Goal: Check status: Check status

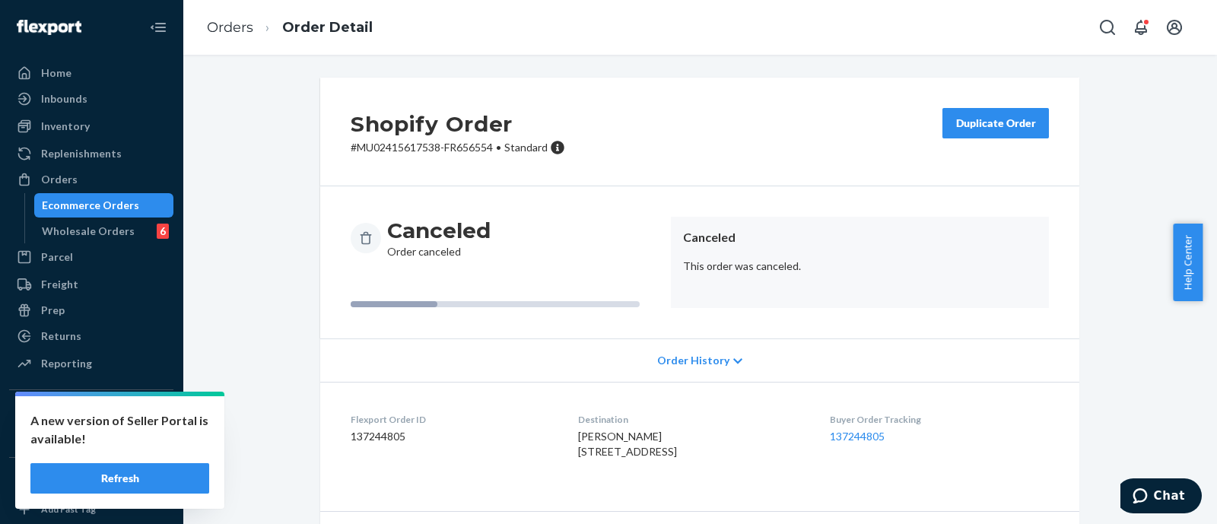
scroll to position [130, 0]
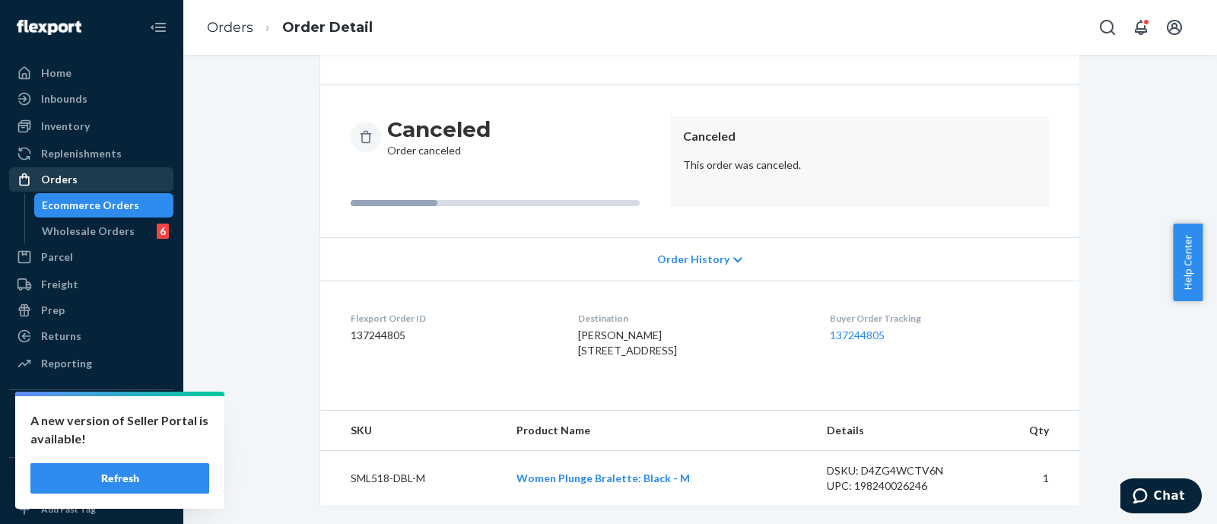
drag, startPoint x: 71, startPoint y: 177, endPoint x: 122, endPoint y: 172, distance: 50.5
click at [71, 177] on div "Orders" at bounding box center [59, 179] width 37 height 15
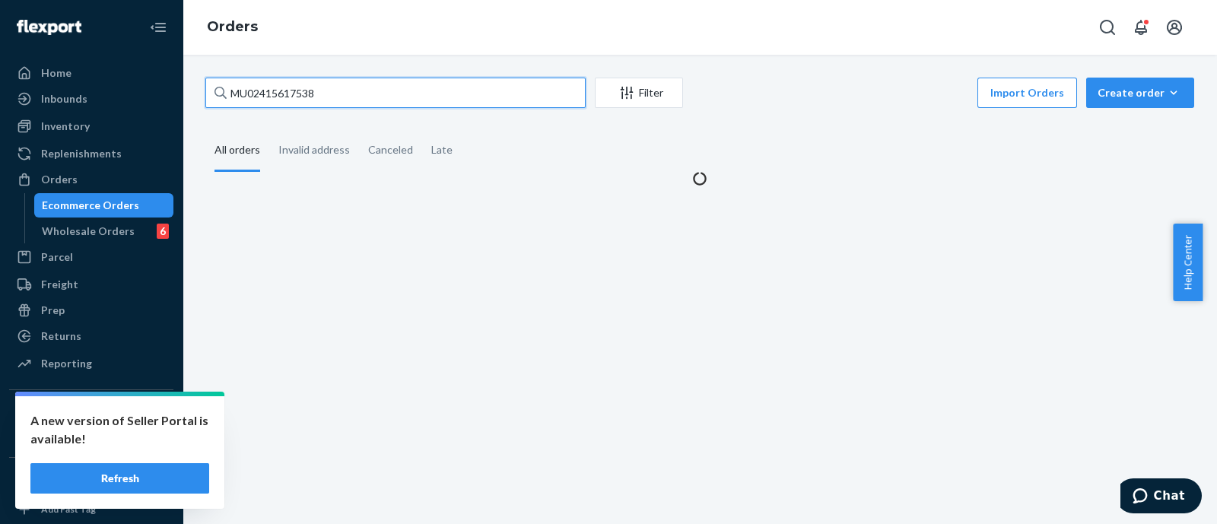
drag, startPoint x: 254, startPoint y: 86, endPoint x: 190, endPoint y: 91, distance: 64.1
click at [191, 91] on div "MU02415617538 Filter Import Orders Create order Ecommerce order Removal order A…" at bounding box center [700, 289] width 1034 height 469
paste input "60"
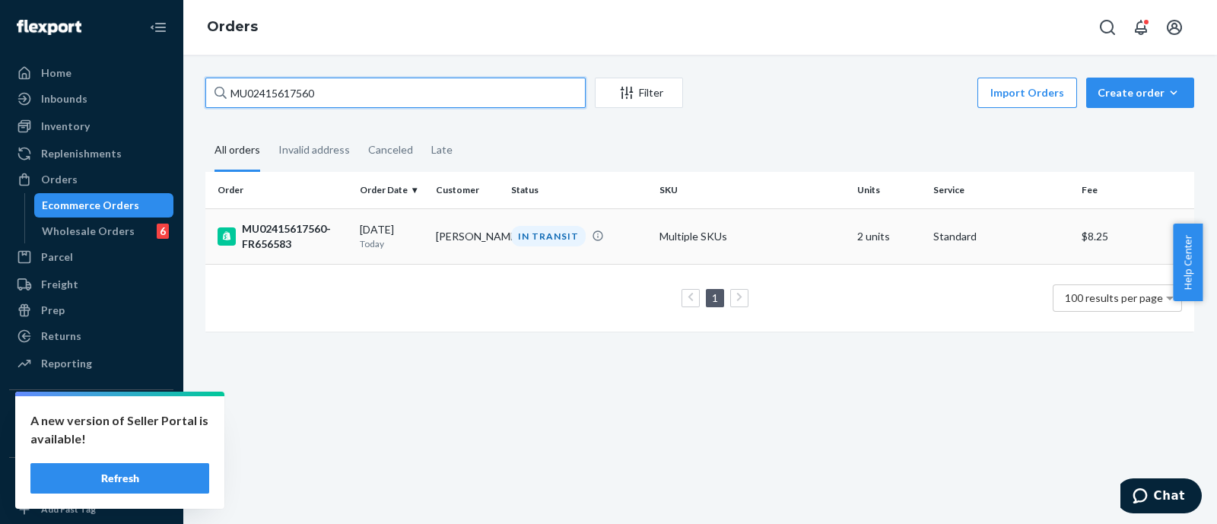
type input "MU02415617560"
click at [268, 233] on div "MU02415617560-FR656583" at bounding box center [282, 236] width 130 height 30
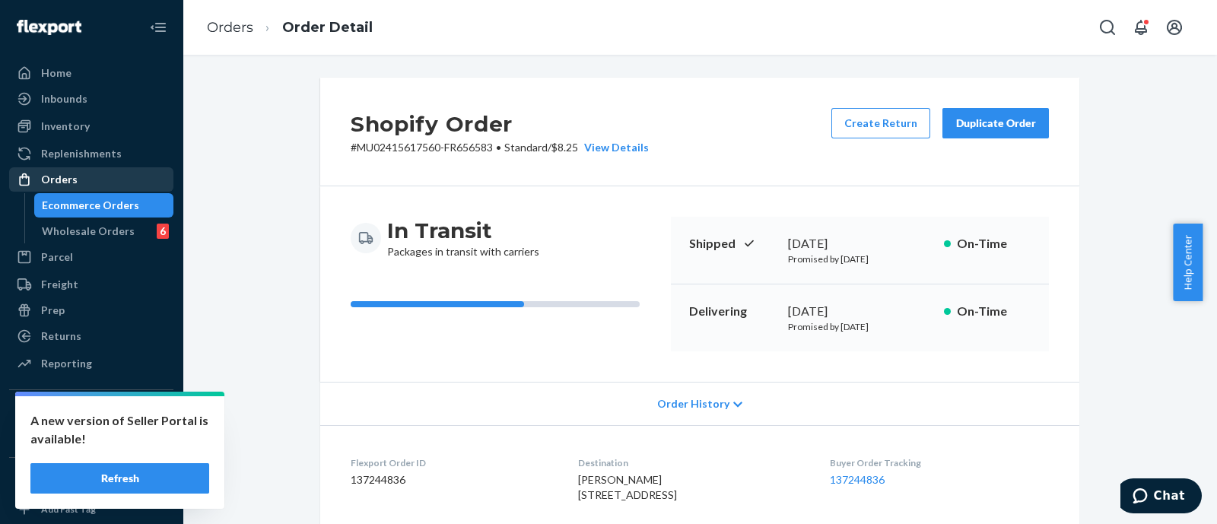
click at [58, 173] on div "Orders" at bounding box center [59, 179] width 37 height 15
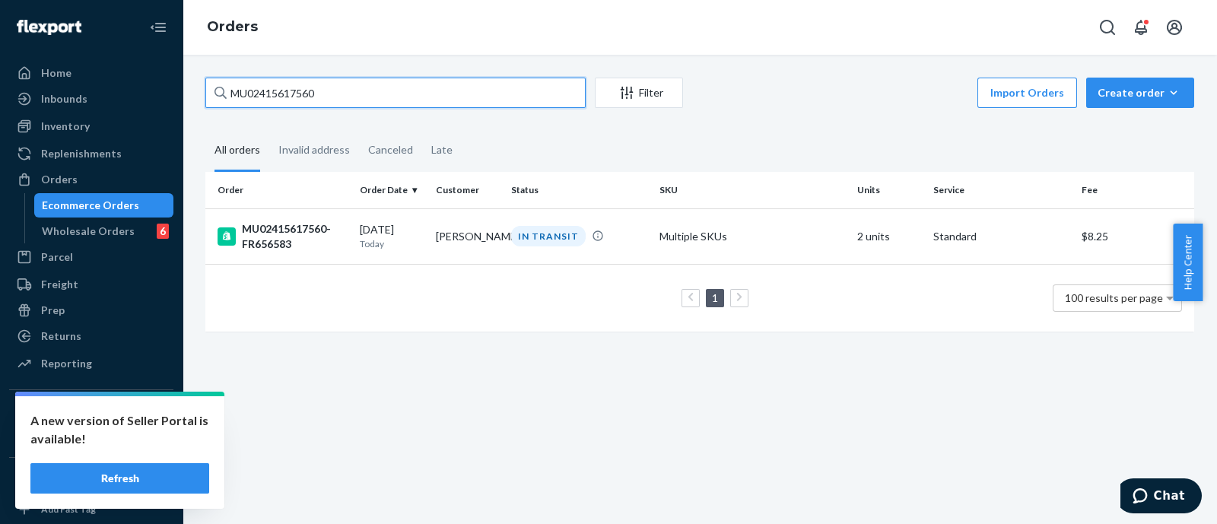
drag, startPoint x: 335, startPoint y: 97, endPoint x: 186, endPoint y: 99, distance: 148.3
click at [186, 99] on div "MU02415617560 Filter Import Orders Create order Ecommerce order Removal order A…" at bounding box center [700, 289] width 1034 height 469
click at [282, 237] on div "MU02415617560-FR656583" at bounding box center [282, 236] width 130 height 30
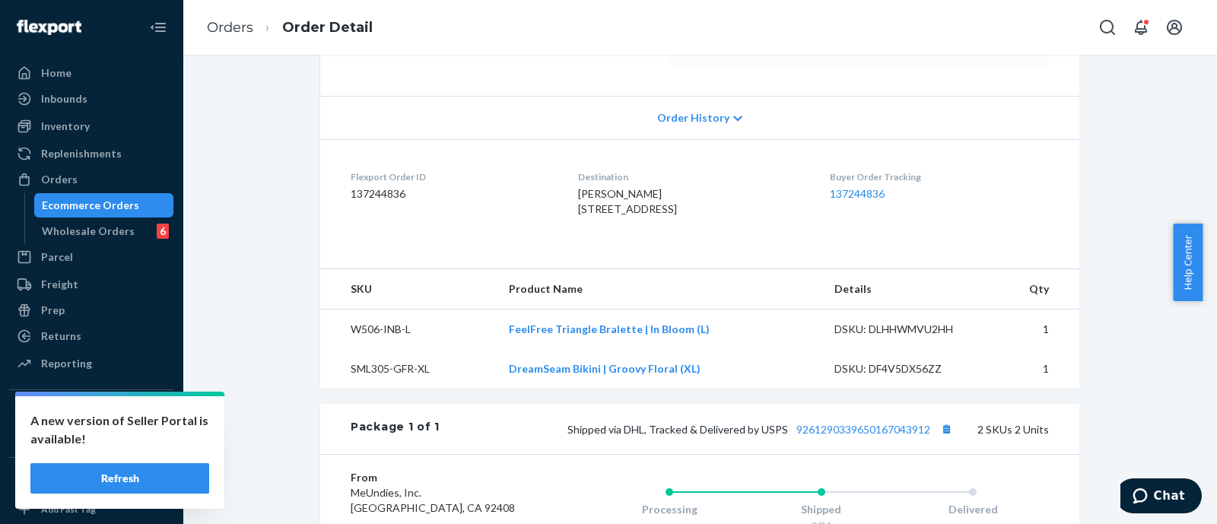
scroll to position [379, 0]
